Goal: Task Accomplishment & Management: Use online tool/utility

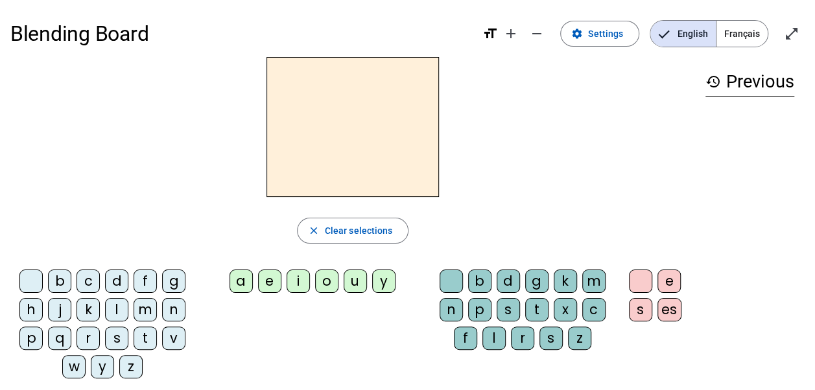
click at [645, 32] on div "English Français" at bounding box center [709, 33] width 139 height 27
click at [623, 32] on span "Settings" at bounding box center [605, 34] width 35 height 16
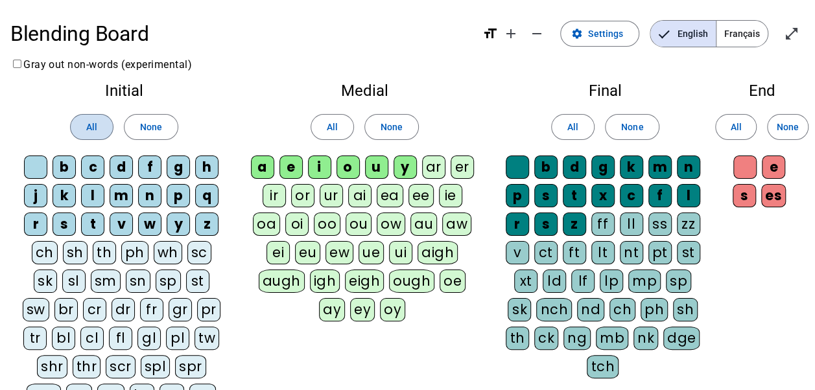
click at [79, 123] on span at bounding box center [92, 127] width 42 height 31
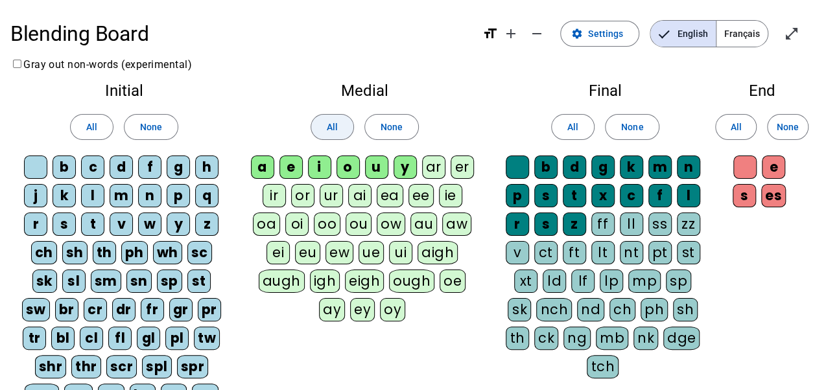
click at [324, 126] on span at bounding box center [332, 127] width 42 height 31
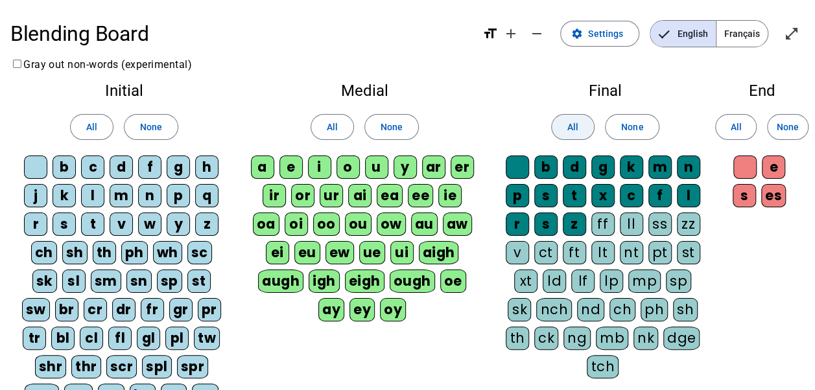
click at [570, 124] on span "All" at bounding box center [573, 127] width 11 height 16
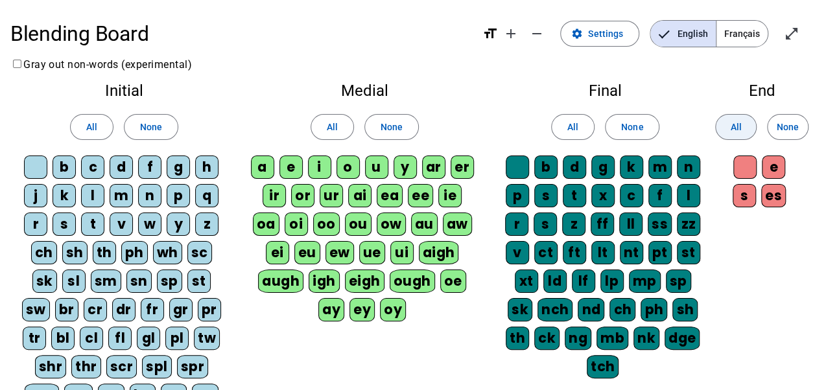
click at [721, 121] on span at bounding box center [736, 127] width 40 height 31
click at [621, 36] on span "Settings" at bounding box center [605, 34] width 35 height 16
click at [793, 29] on mat-icon "open_in_full" at bounding box center [792, 34] width 16 height 16
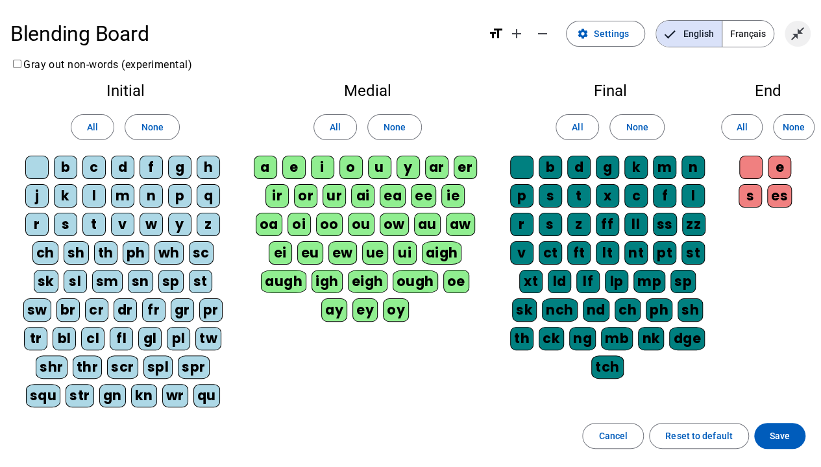
click at [793, 32] on mat-icon "close_fullscreen" at bounding box center [797, 34] width 16 height 16
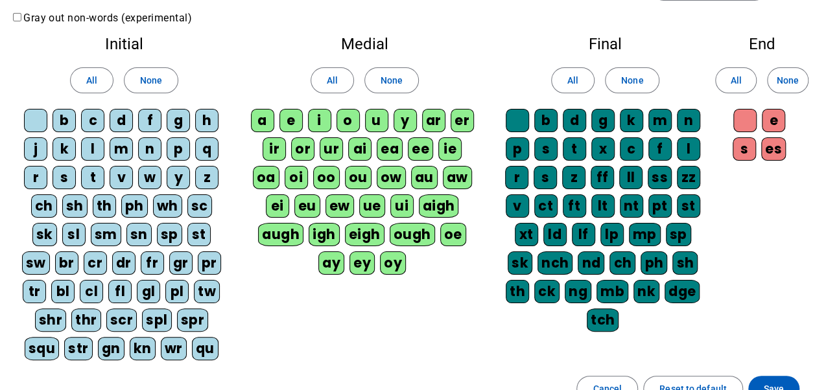
scroll to position [190, 0]
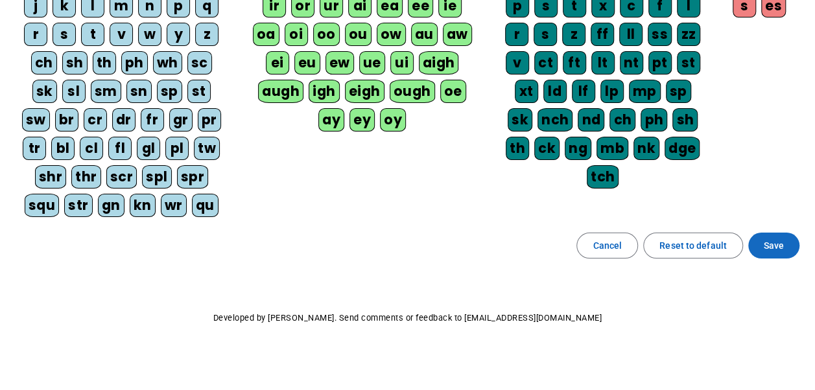
click at [778, 240] on span "Save" at bounding box center [774, 246] width 20 height 16
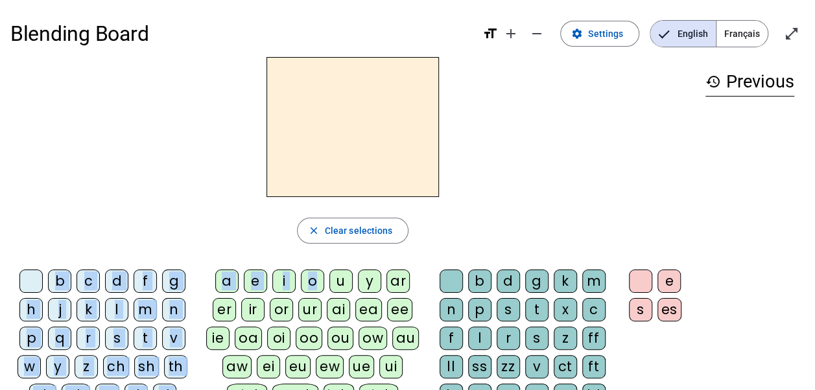
drag, startPoint x: 317, startPoint y: 282, endPoint x: 318, endPoint y: 183, distance: 98.6
click at [318, 183] on div "close Clear selections b c d f g h j k l m n p q r s t v w y z ch sh th ph wh s…" at bounding box center [352, 323] width 685 height 532
drag, startPoint x: 318, startPoint y: 183, endPoint x: 176, endPoint y: 195, distance: 143.2
click at [176, 195] on div at bounding box center [352, 127] width 685 height 140
click at [134, 231] on div "close Clear selections" at bounding box center [352, 231] width 685 height 26
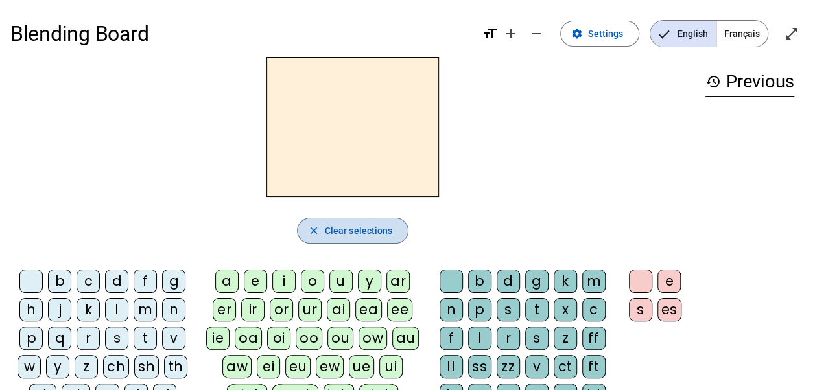
click at [323, 235] on span "button" at bounding box center [353, 230] width 111 height 31
click at [254, 284] on div "e" at bounding box center [255, 281] width 23 height 23
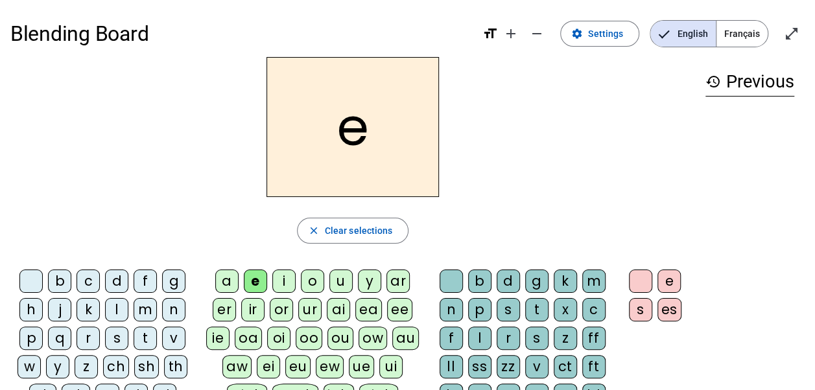
click at [257, 306] on div "ir" at bounding box center [252, 309] width 23 height 23
click at [154, 303] on div "m" at bounding box center [145, 309] width 23 height 23
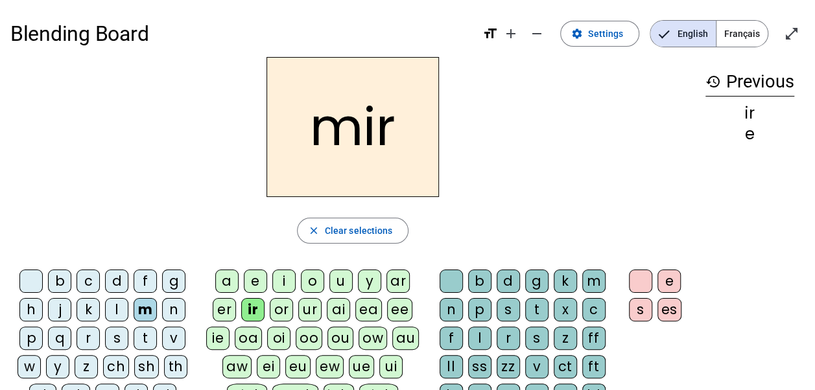
click at [451, 304] on div "n" at bounding box center [451, 309] width 23 height 23
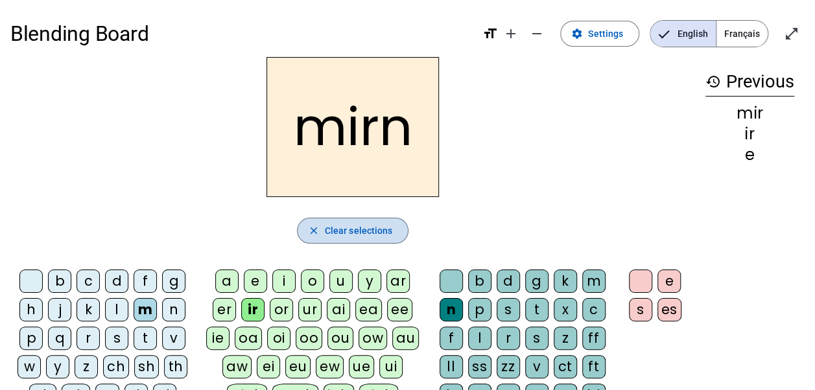
click at [322, 232] on span "button" at bounding box center [353, 230] width 111 height 31
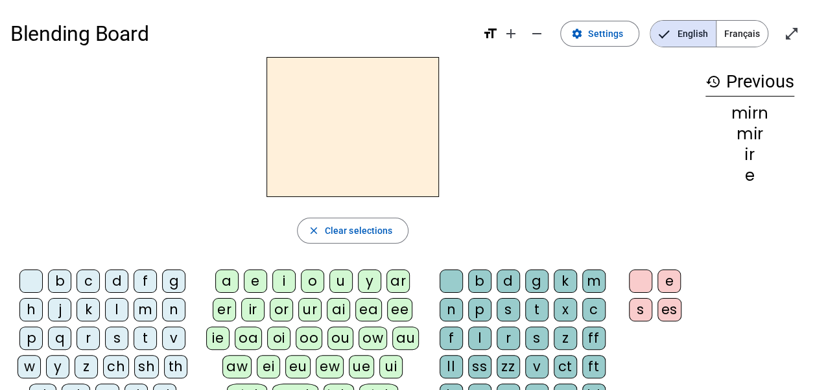
click at [63, 278] on div "b" at bounding box center [59, 281] width 23 height 23
click at [235, 280] on div "a" at bounding box center [226, 281] width 23 height 23
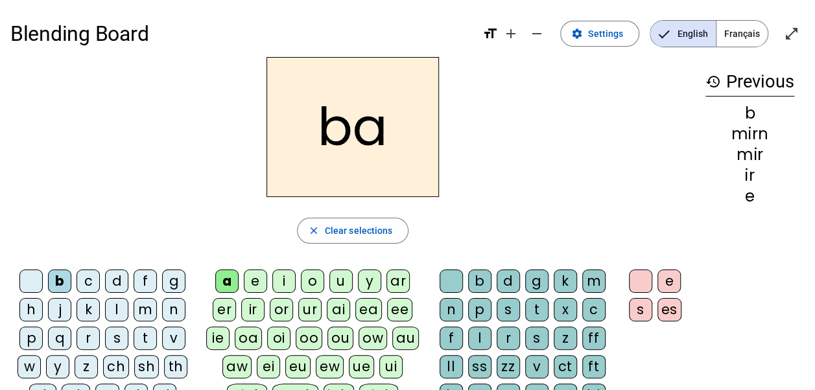
click at [482, 282] on div "b" at bounding box center [479, 281] width 23 height 23
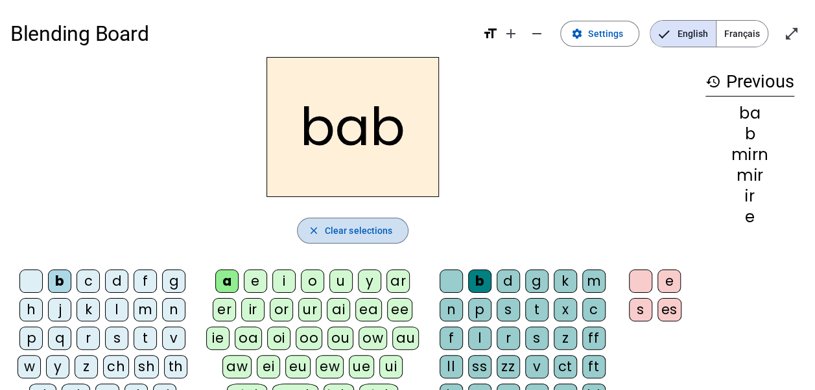
click at [331, 235] on span "Clear selections" at bounding box center [359, 231] width 68 height 16
